Goal: Task Accomplishment & Management: Manage account settings

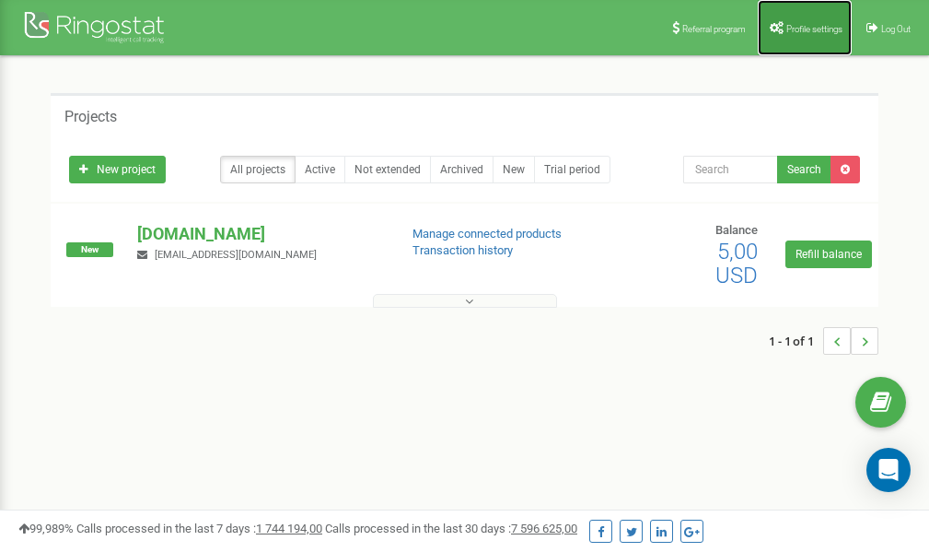
click at [791, 31] on span "Profile settings" at bounding box center [815, 29] width 56 height 10
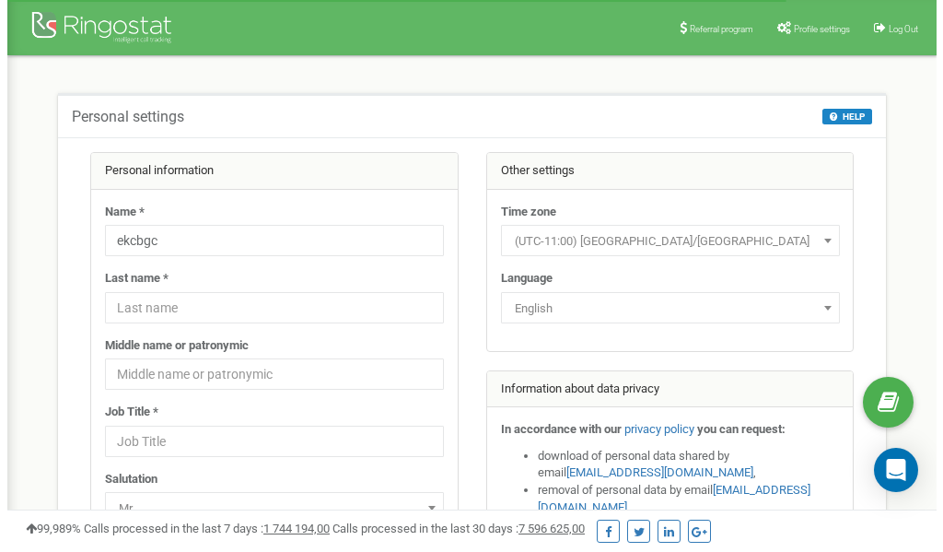
scroll to position [92, 0]
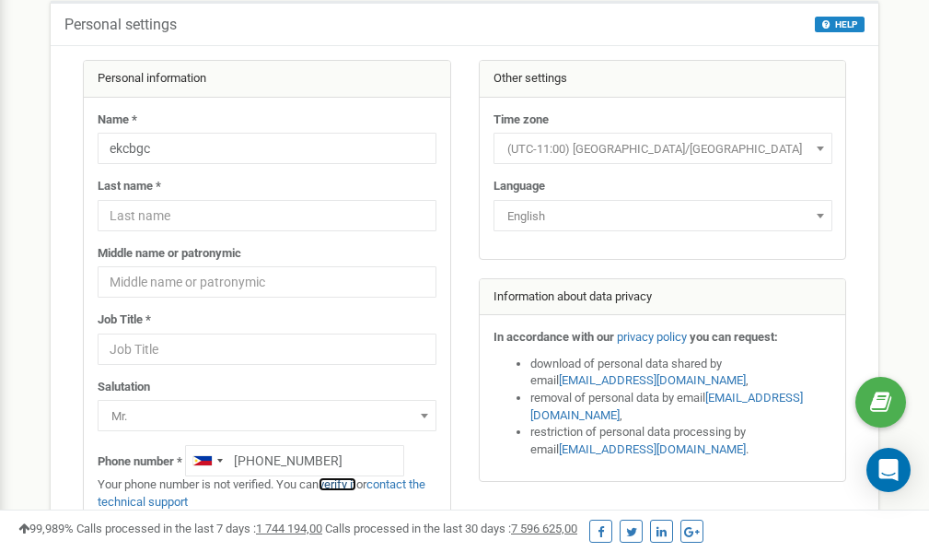
click at [344, 484] on link "verify it" at bounding box center [338, 484] width 38 height 14
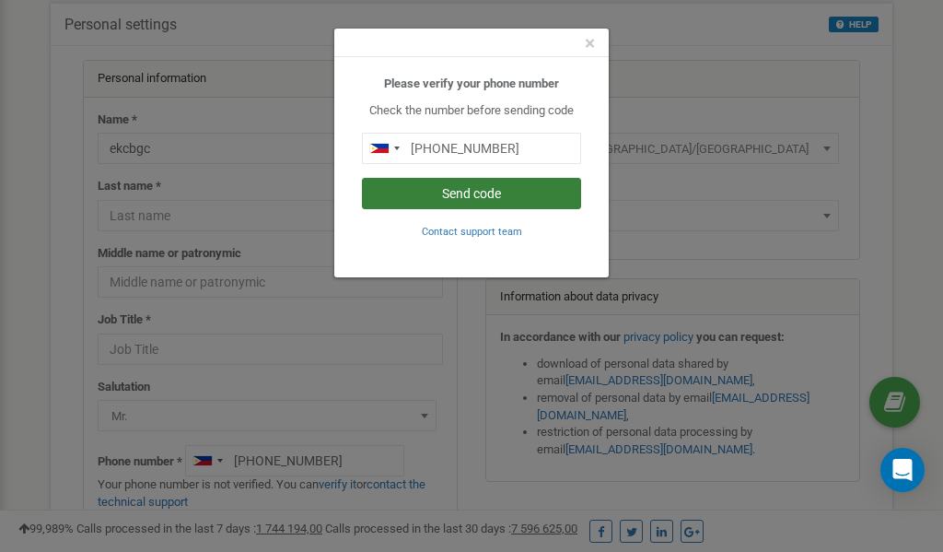
click at [461, 192] on button "Send code" at bounding box center [471, 193] width 219 height 31
